Goal: Register for event/course

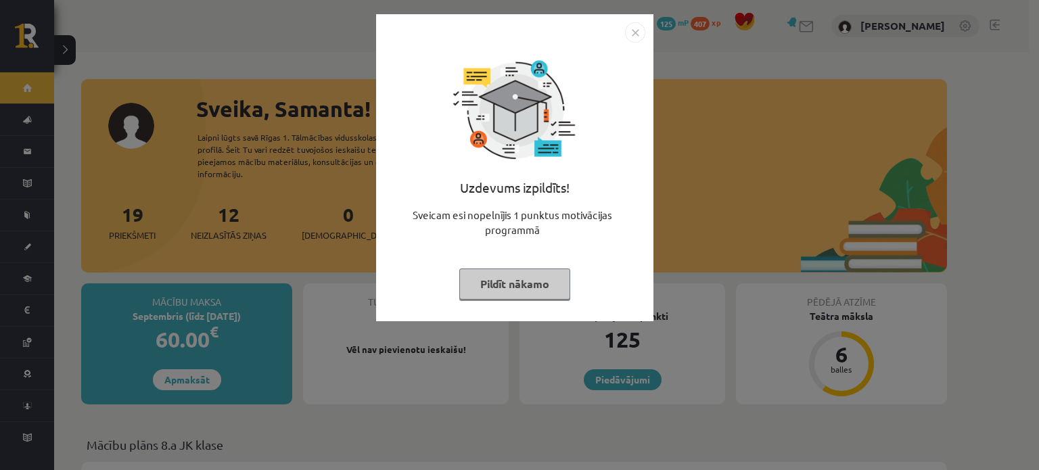
click at [631, 37] on img "Close" at bounding box center [635, 32] width 20 height 20
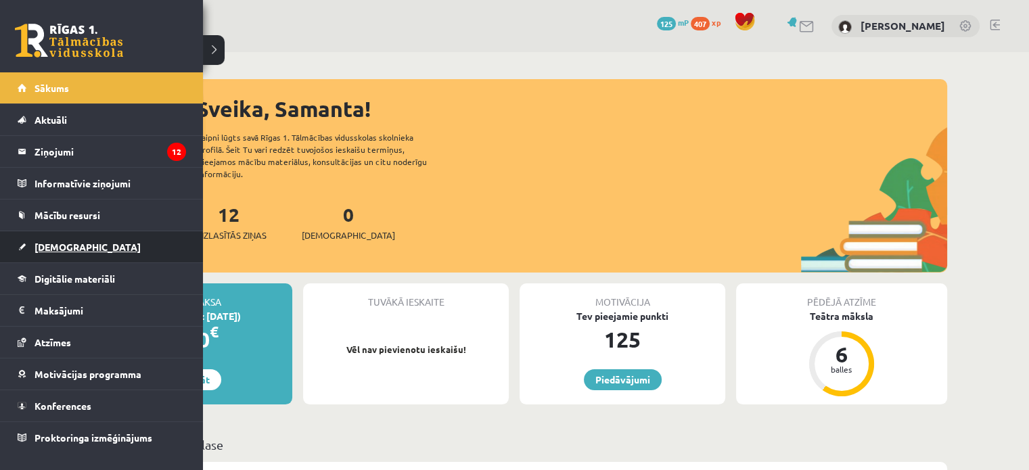
click at [47, 244] on span "[DEMOGRAPHIC_DATA]" at bounding box center [88, 247] width 106 height 12
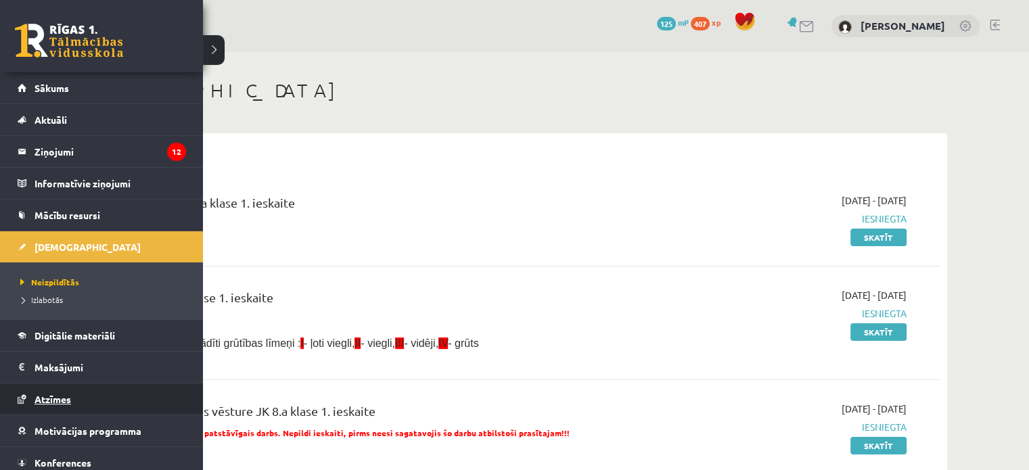
click at [65, 394] on span "Atzīmes" at bounding box center [53, 399] width 37 height 12
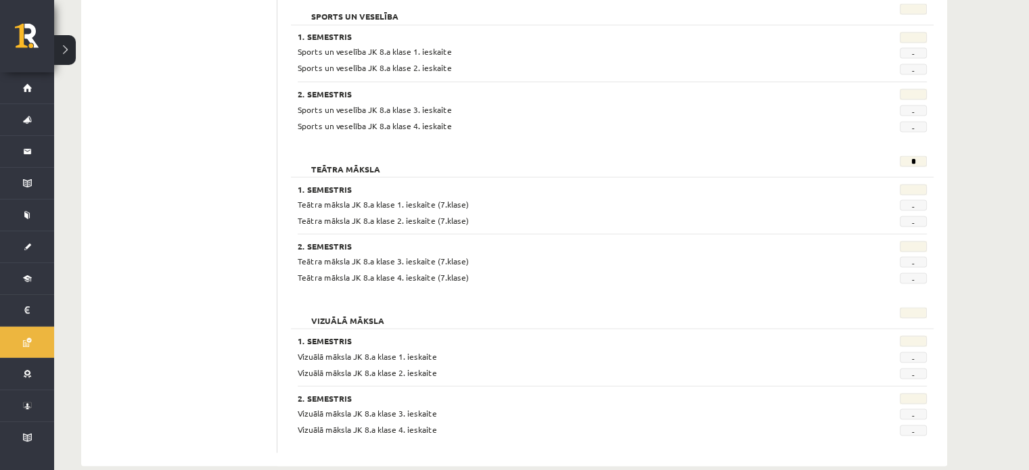
scroll to position [2518, 0]
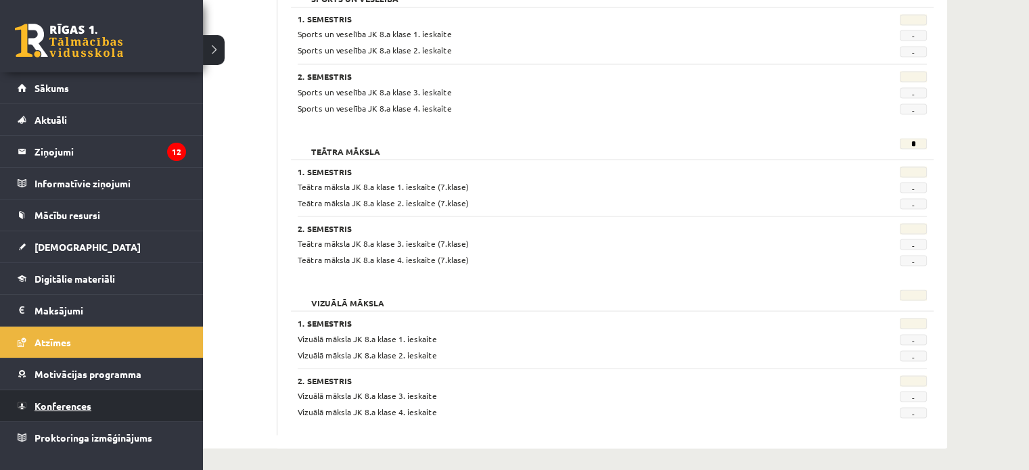
click at [60, 411] on link "Konferences" at bounding box center [102, 405] width 168 height 31
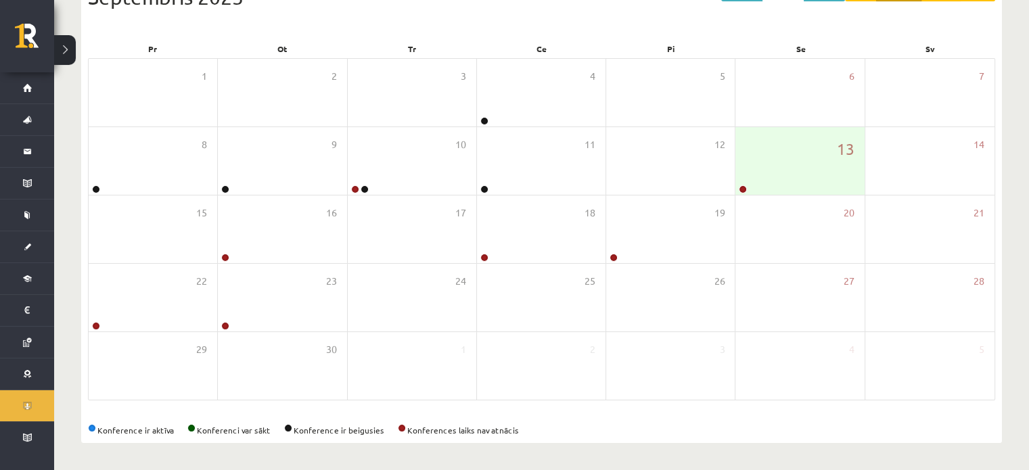
scroll to position [175, 0]
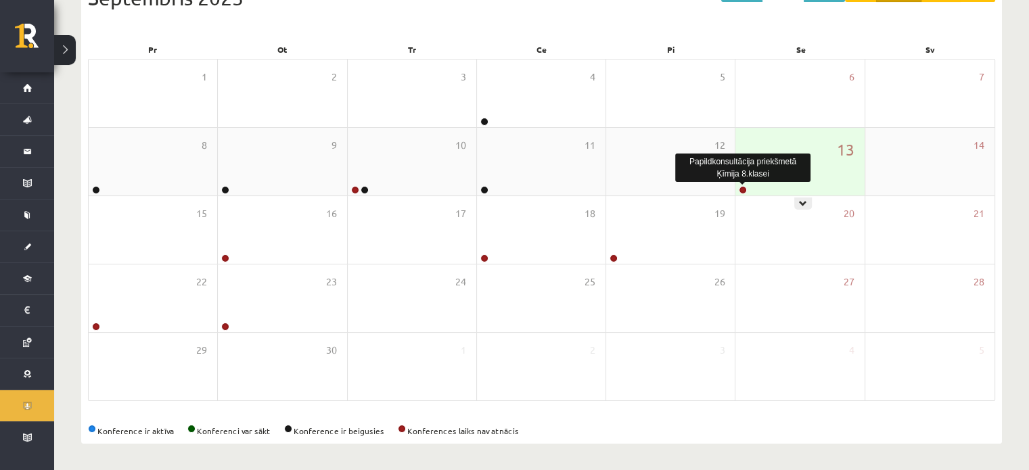
click at [744, 188] on link at bounding box center [743, 190] width 8 height 8
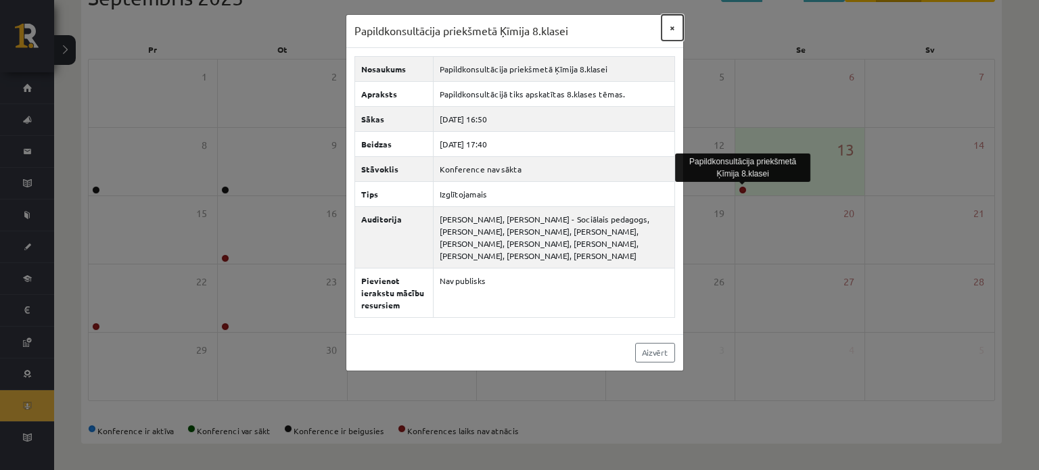
click at [670, 29] on button "×" at bounding box center [673, 28] width 22 height 26
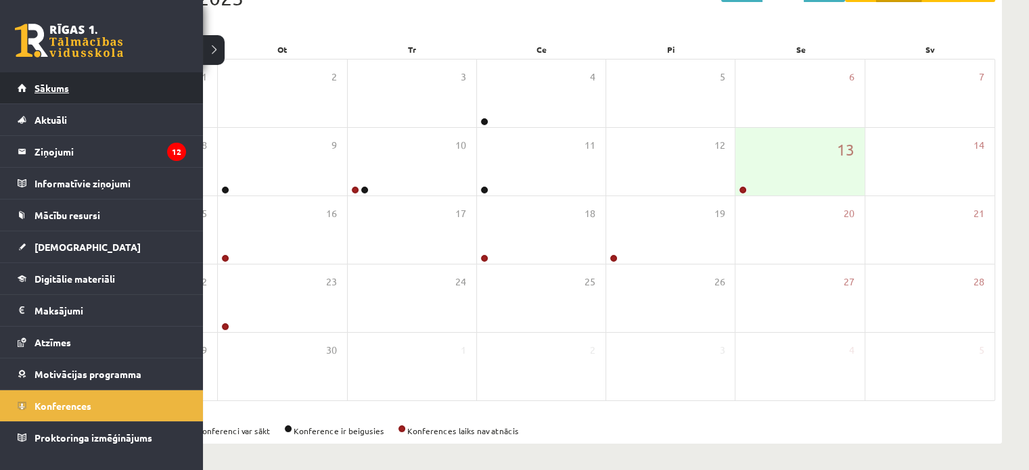
click at [20, 83] on link "Sākums" at bounding box center [102, 87] width 168 height 31
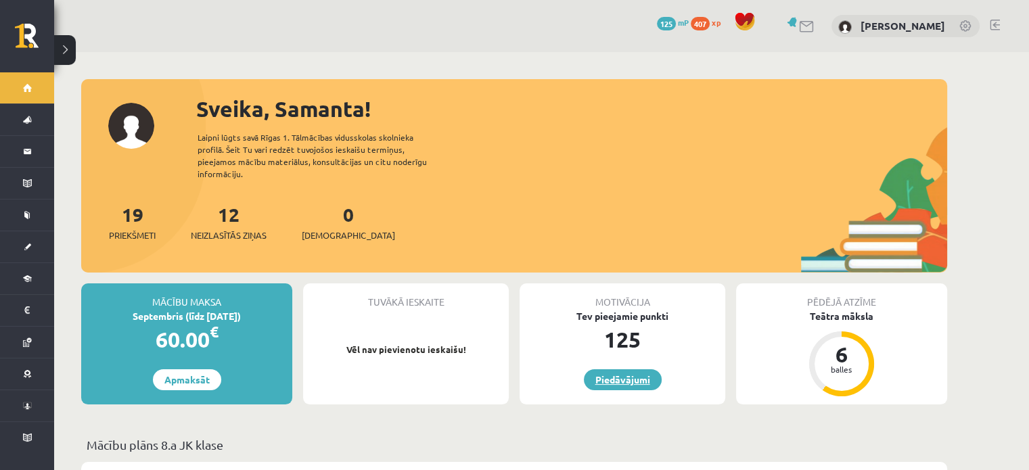
click at [614, 369] on link "Piedāvājumi" at bounding box center [623, 379] width 78 height 21
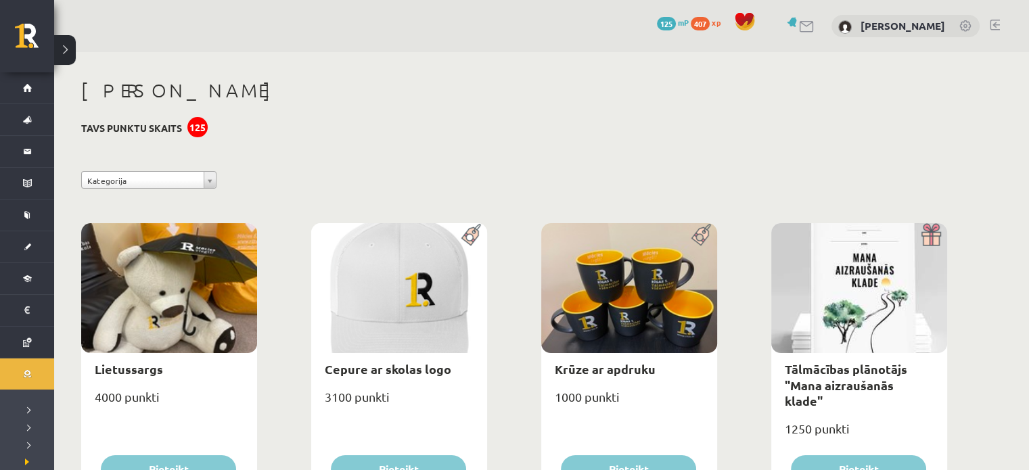
click at [735, 18] on span at bounding box center [745, 22] width 20 height 20
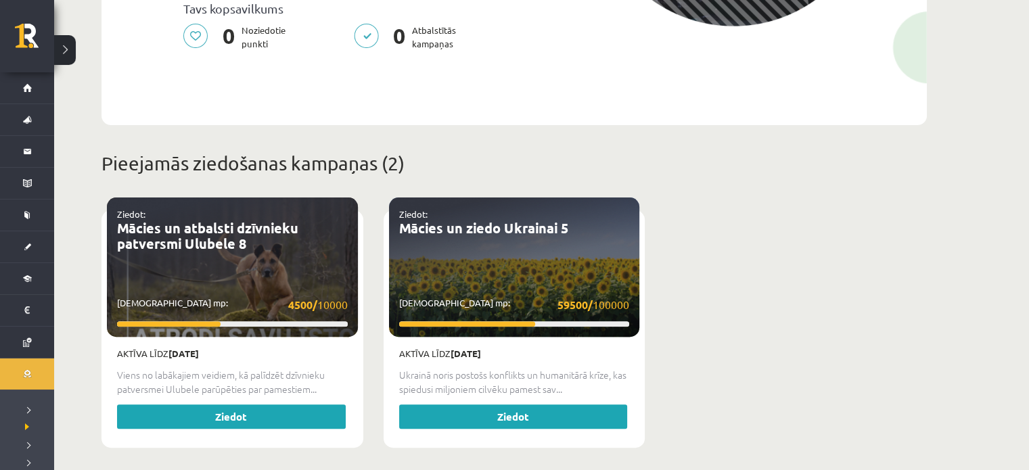
scroll to position [427, 0]
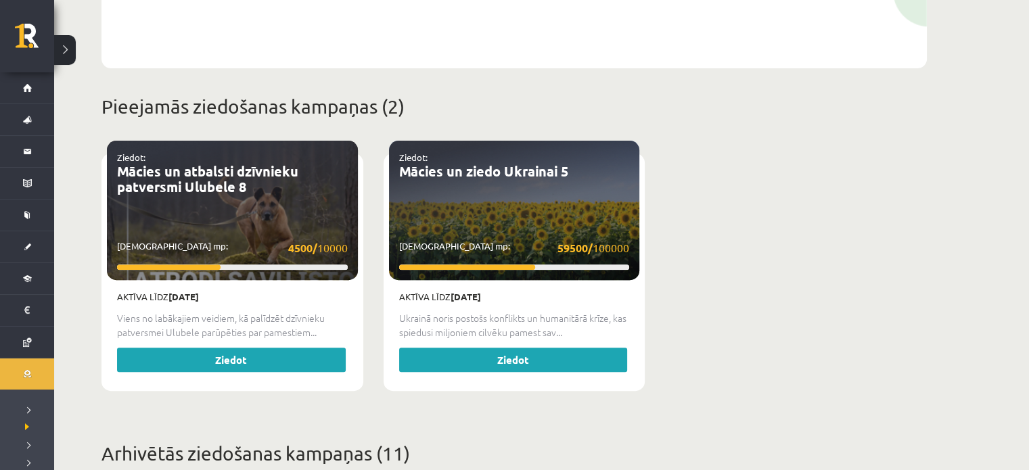
click at [311, 225] on div "Ziedot: Mācies un atbalsti dzīvnieku patversmi Ulubele 8 Savākti mp: 4500/ 10000" at bounding box center [232, 210] width 251 height 139
click at [271, 354] on link "Ziedot" at bounding box center [231, 360] width 229 height 24
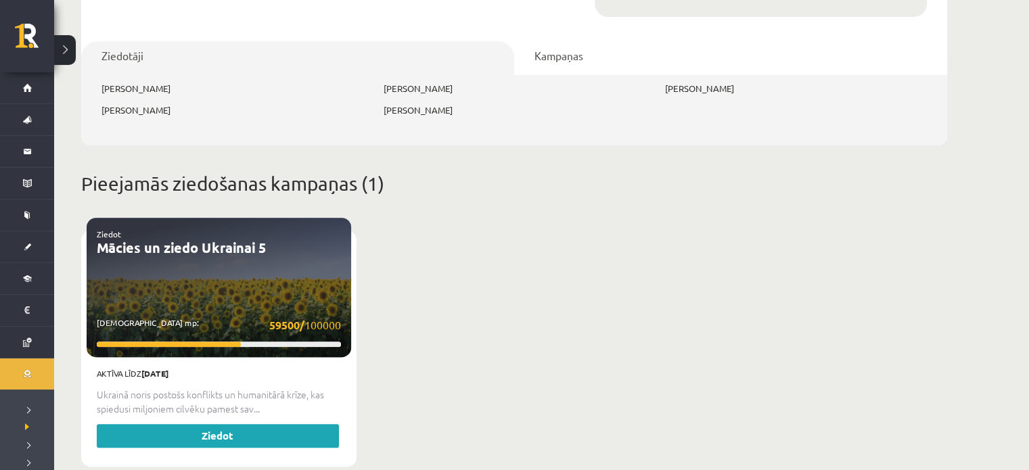
scroll to position [461, 0]
click at [260, 423] on link "Ziedot" at bounding box center [218, 435] width 242 height 24
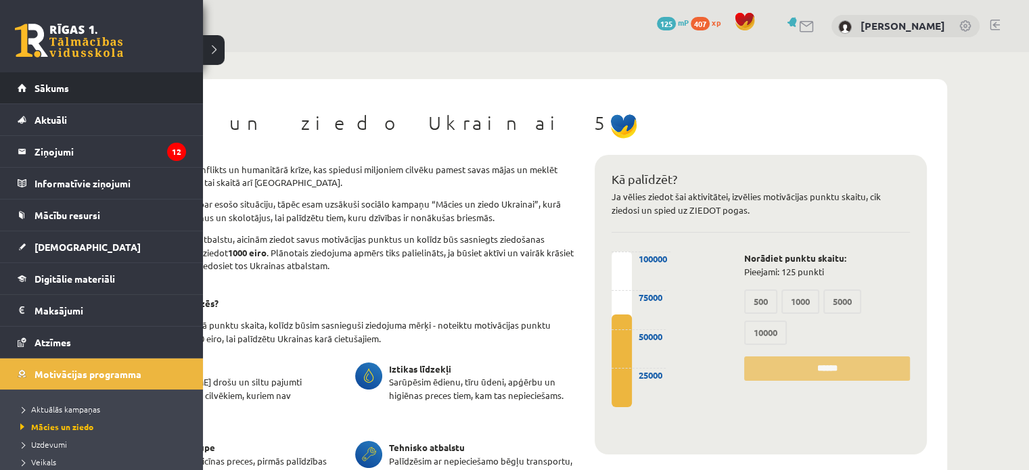
click at [9, 96] on li "Sākums" at bounding box center [101, 88] width 203 height 32
click at [23, 95] on link "Sākums" at bounding box center [102, 87] width 168 height 31
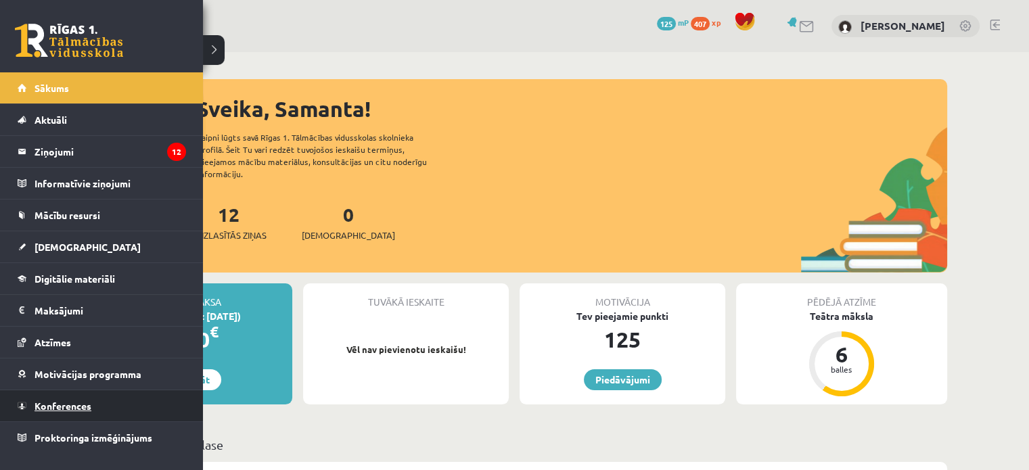
click at [78, 408] on span "Konferences" at bounding box center [63, 406] width 57 height 12
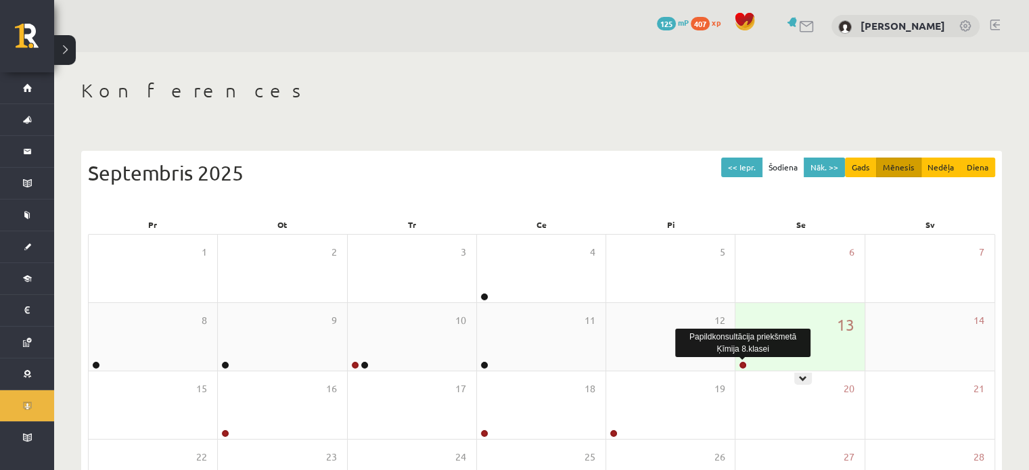
click at [744, 365] on link at bounding box center [743, 365] width 8 height 8
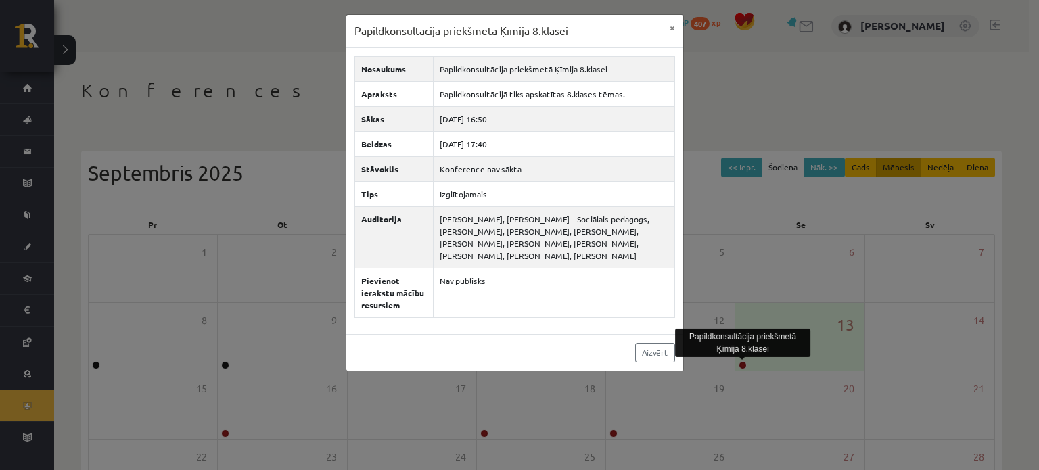
click at [833, 291] on div "Papildkonsultācija priekšmetā Ķīmija 8.klasei × Nosaukums Papildkonsultācija pr…" at bounding box center [519, 235] width 1039 height 470
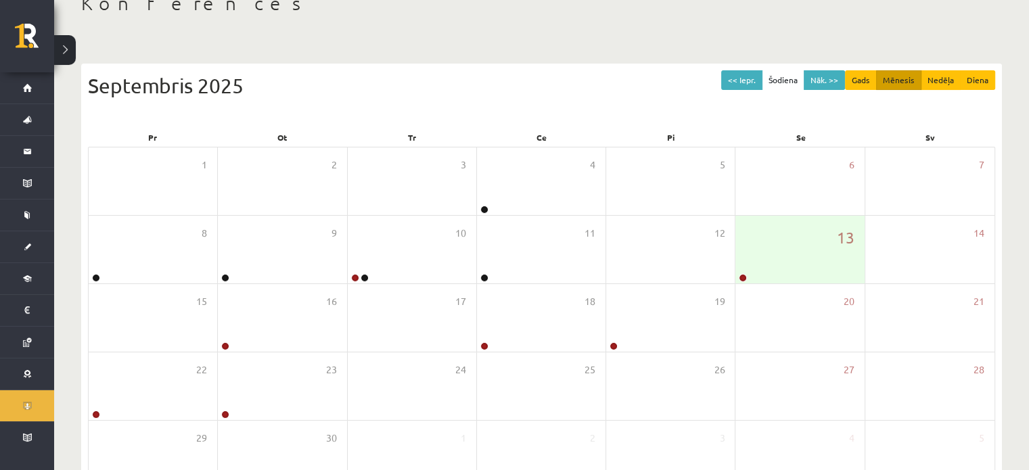
scroll to position [175, 0]
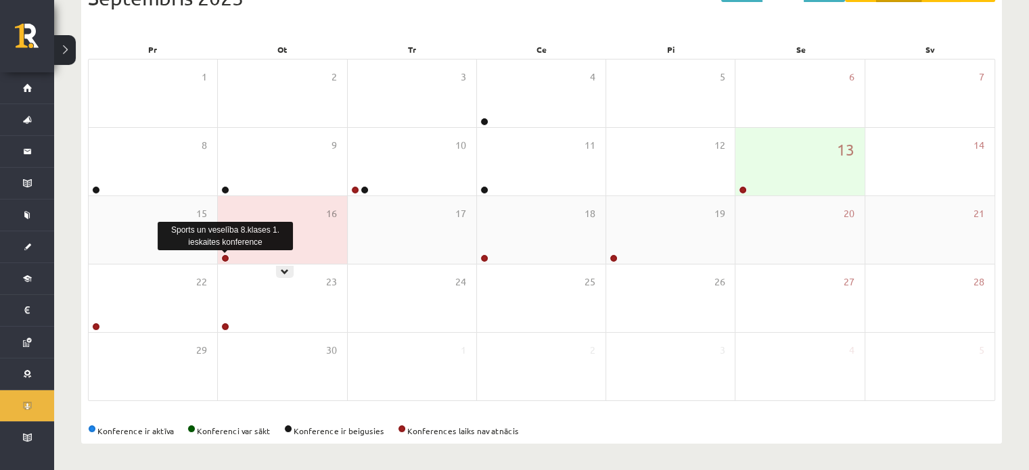
click at [228, 258] on link at bounding box center [225, 258] width 8 height 8
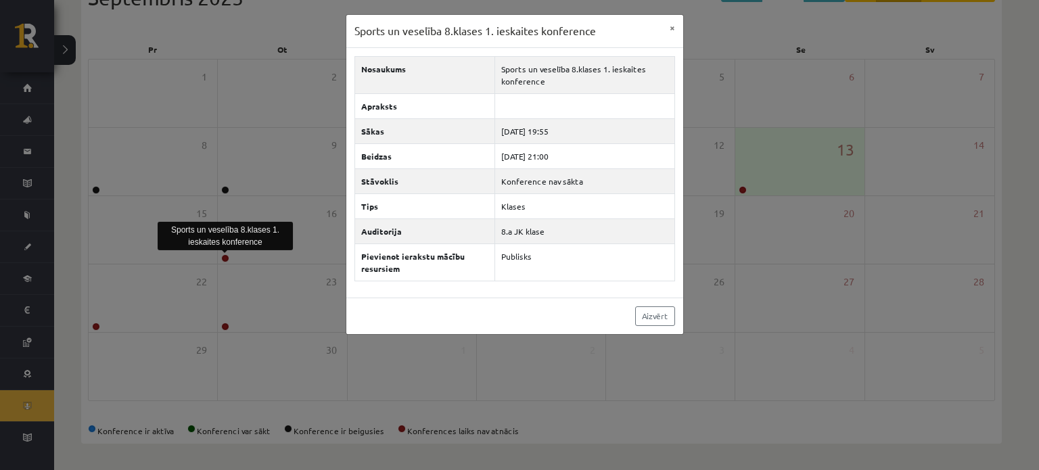
click at [287, 250] on div "Sports un veselība 8.klases 1. ieskaites konference" at bounding box center [225, 236] width 135 height 28
click at [670, 29] on button "×" at bounding box center [673, 28] width 22 height 26
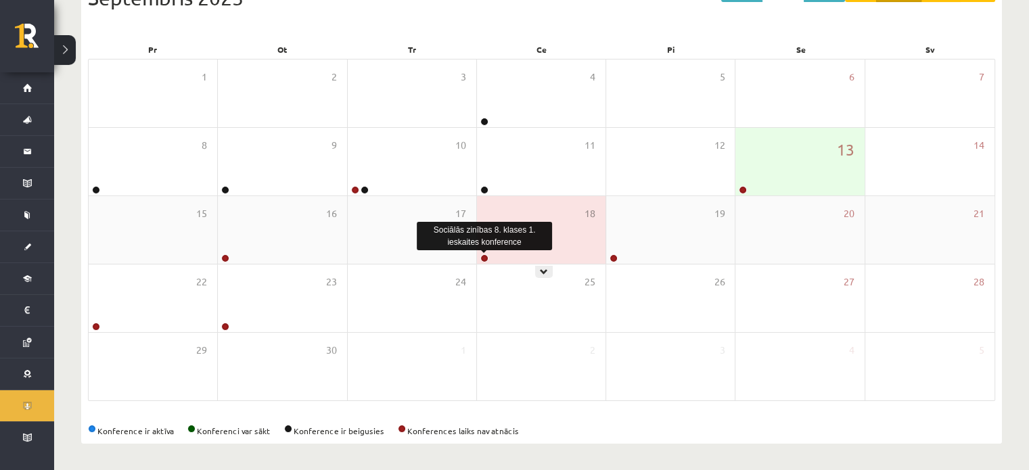
click at [482, 256] on link at bounding box center [484, 258] width 8 height 8
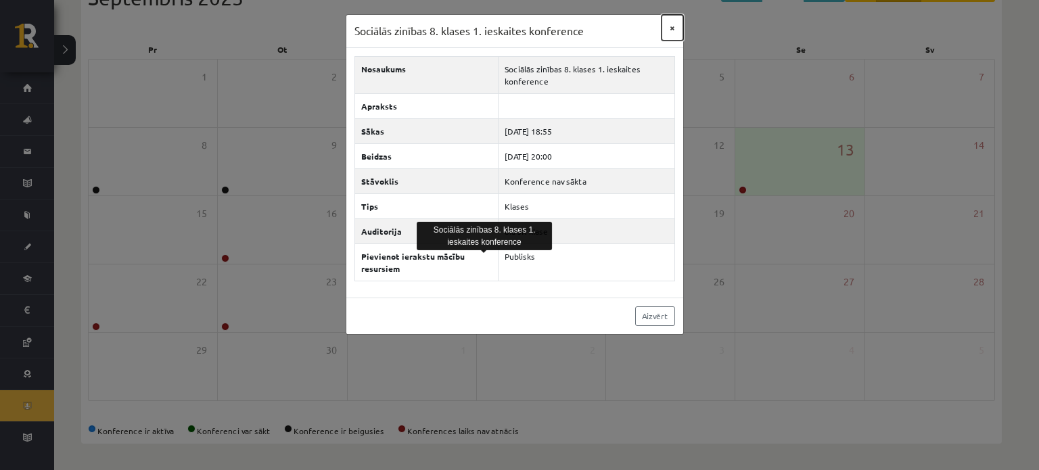
click at [672, 24] on button "×" at bounding box center [673, 28] width 22 height 26
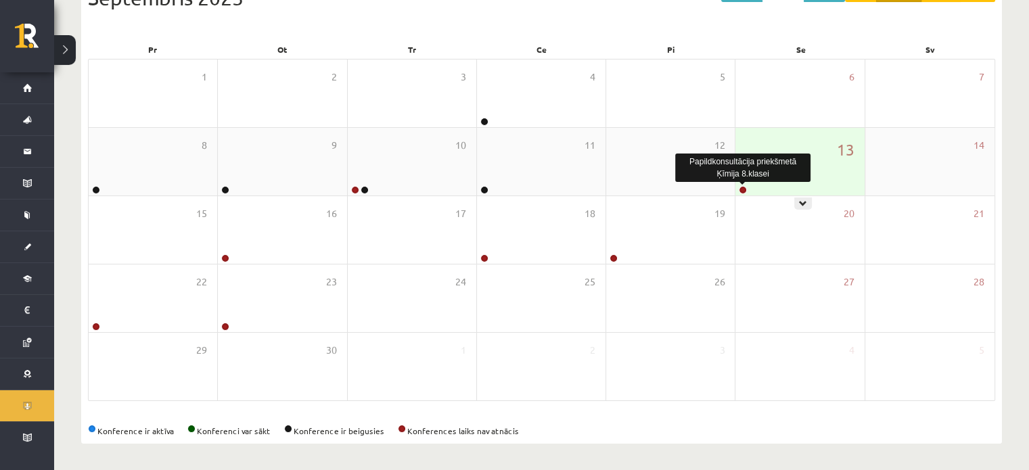
click at [739, 189] on link at bounding box center [743, 190] width 8 height 8
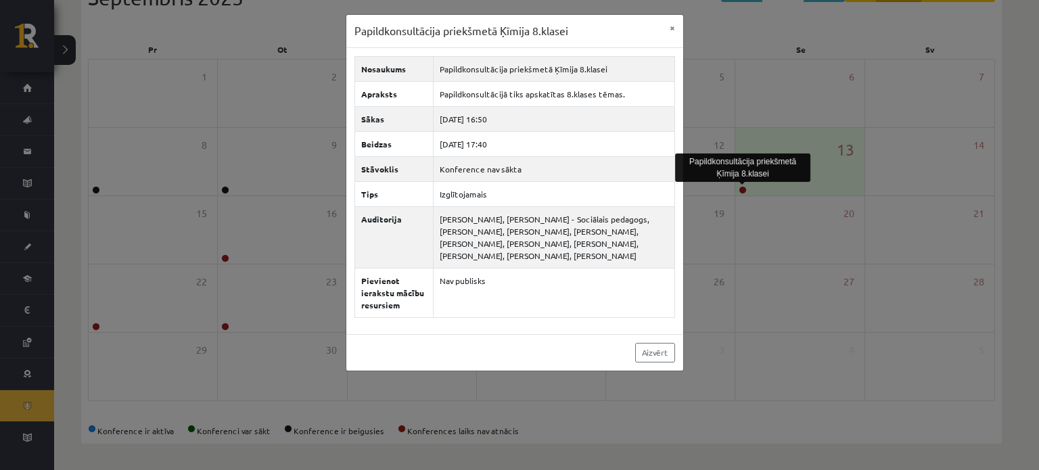
click at [804, 239] on div "Papildkonsultācija priekšmetā Ķīmija 8.klasei × Nosaukums Papildkonsultācija pr…" at bounding box center [519, 235] width 1039 height 470
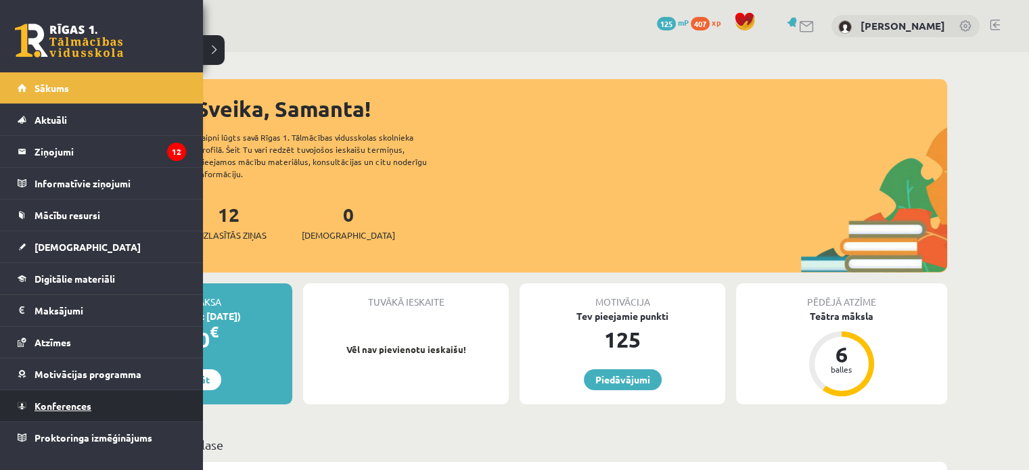
click at [55, 415] on link "Konferences" at bounding box center [102, 405] width 168 height 31
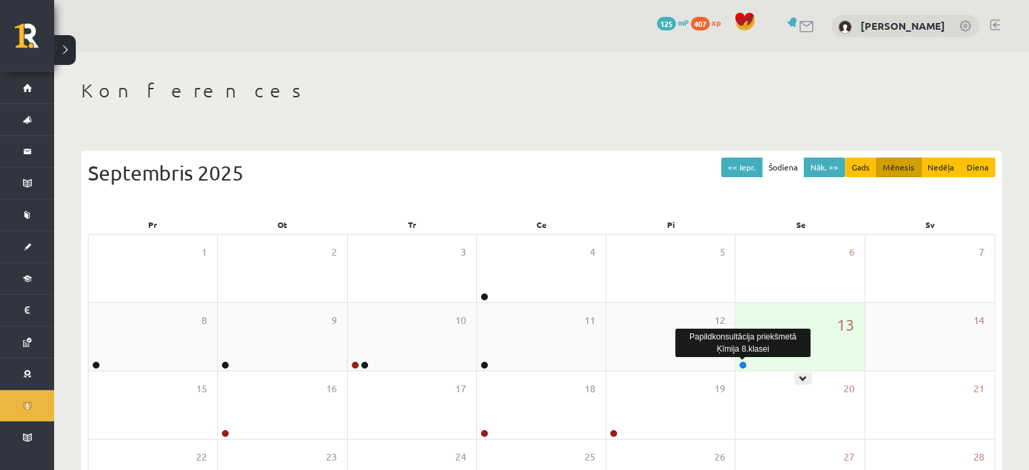
click at [743, 362] on link at bounding box center [743, 365] width 8 height 8
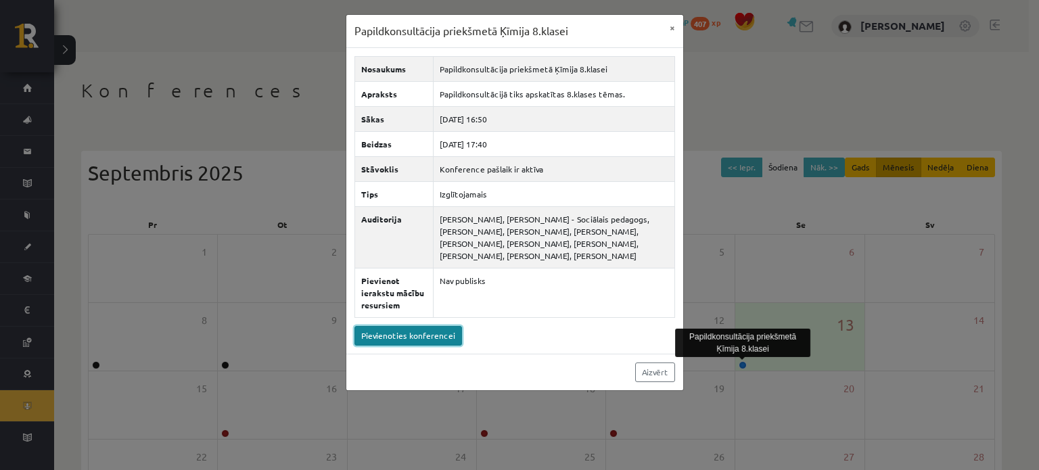
click at [415, 336] on link "Pievienoties konferencei" at bounding box center [408, 336] width 108 height 20
click at [417, 339] on link "Pievienoties konferencei" at bounding box center [408, 336] width 108 height 20
